Goal: Transaction & Acquisition: Obtain resource

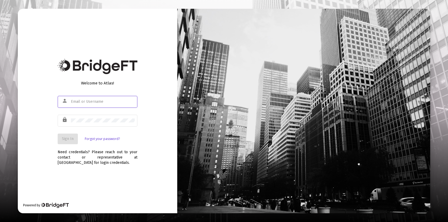
type input "[EMAIL_ADDRESS][DOMAIN_NAME]"
click at [71, 134] on button "Sign In" at bounding box center [68, 139] width 20 height 11
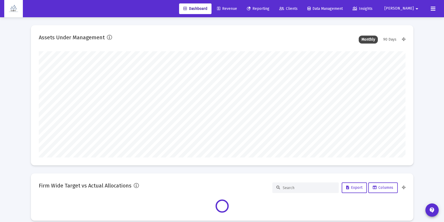
scroll to position [106, 366]
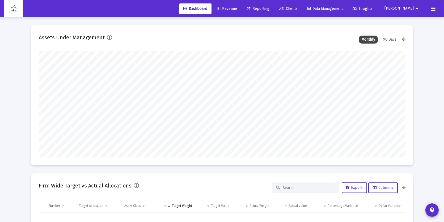
type input "[EMAIL_ADDRESS][DOMAIN_NAME]"
type input "[DATE]"
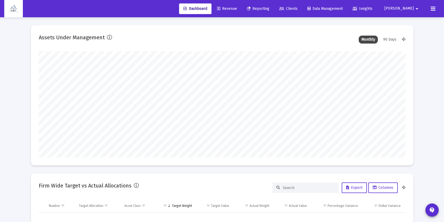
click at [269, 8] on span "Reporting" at bounding box center [258, 8] width 23 height 5
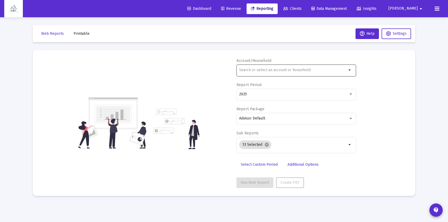
click at [247, 73] on div at bounding box center [293, 69] width 108 height 13
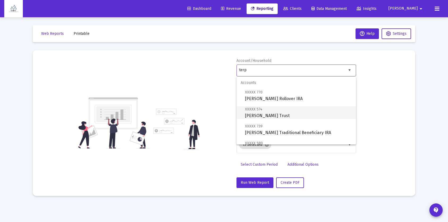
click at [268, 115] on span "XXXXX 574 [PERSON_NAME] Trust" at bounding box center [298, 112] width 107 height 13
type input "[PERSON_NAME] Trust"
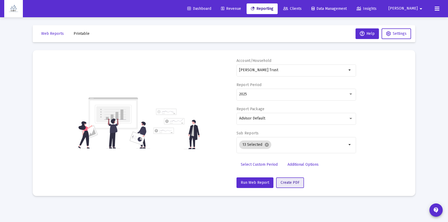
click at [283, 183] on span "Create PDF" at bounding box center [289, 182] width 19 height 5
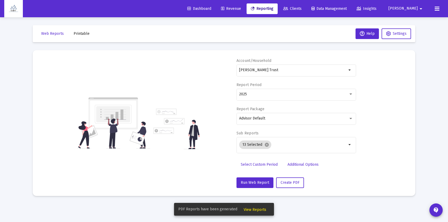
click at [254, 211] on span "View Reports" at bounding box center [254, 209] width 23 height 5
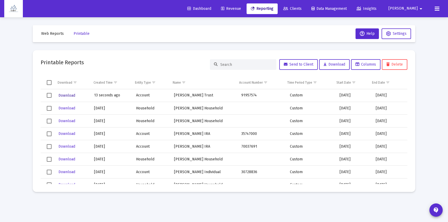
click at [66, 95] on span "Download" at bounding box center [66, 95] width 17 height 5
